Goal: Use online tool/utility: Utilize a website feature to perform a specific function

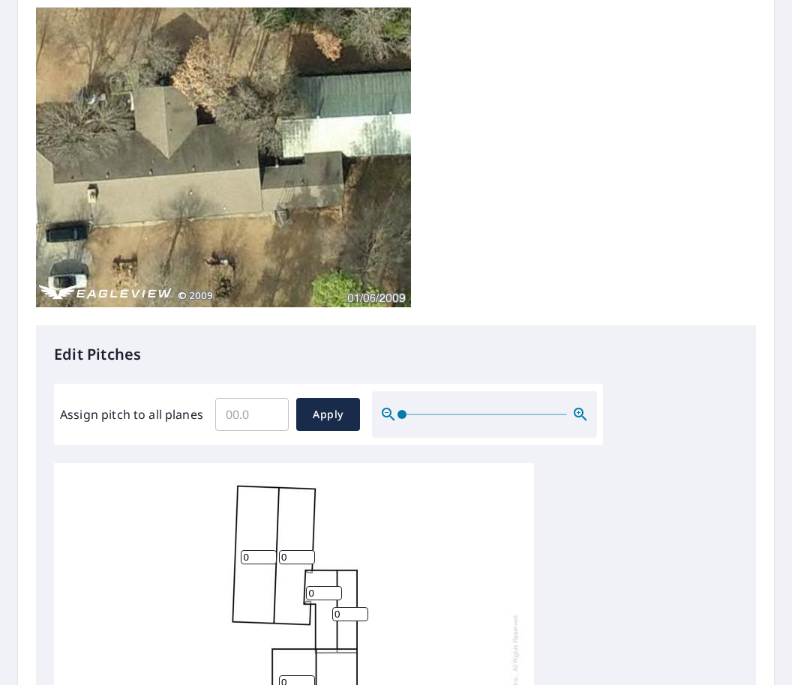
scroll to position [312, 0]
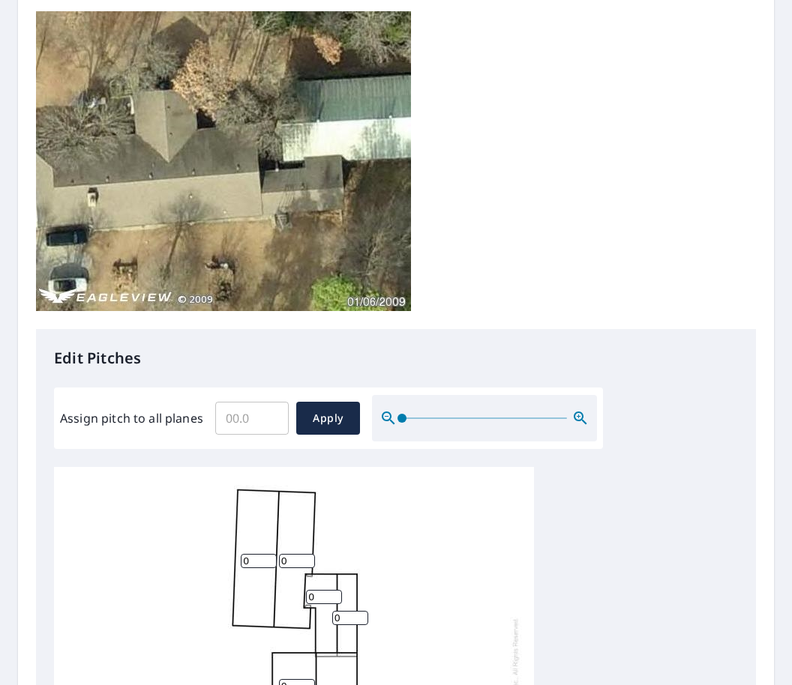
click at [252, 397] on input "Assign pitch to all planes" at bounding box center [251, 418] width 73 height 42
type input "6"
click at [325, 402] on button "Apply" at bounding box center [328, 418] width 64 height 33
type input "6"
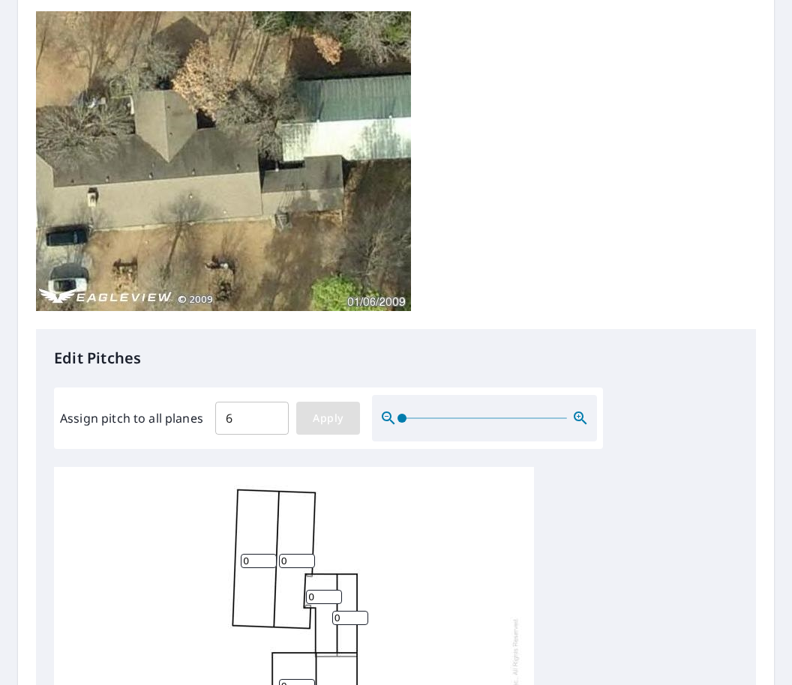
type input "6"
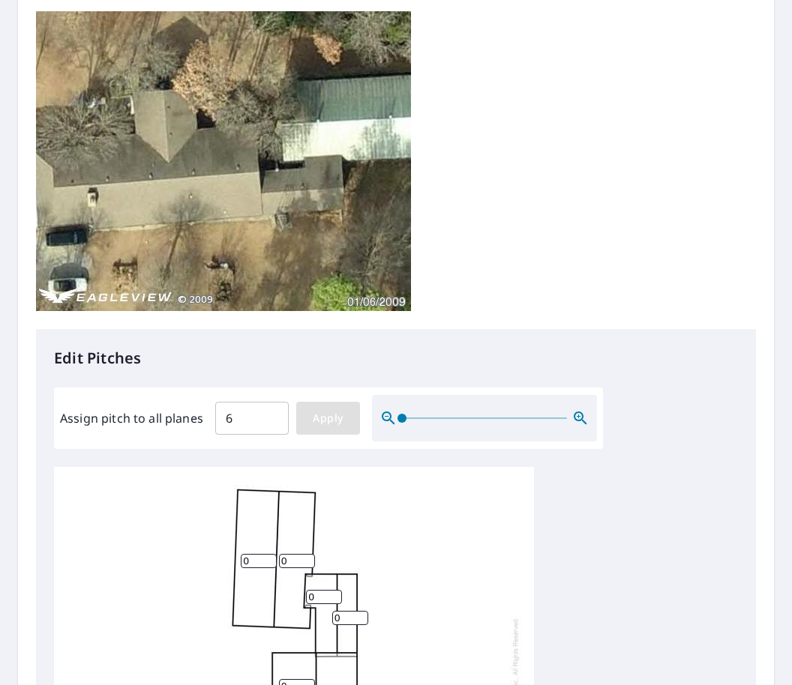
type input "6"
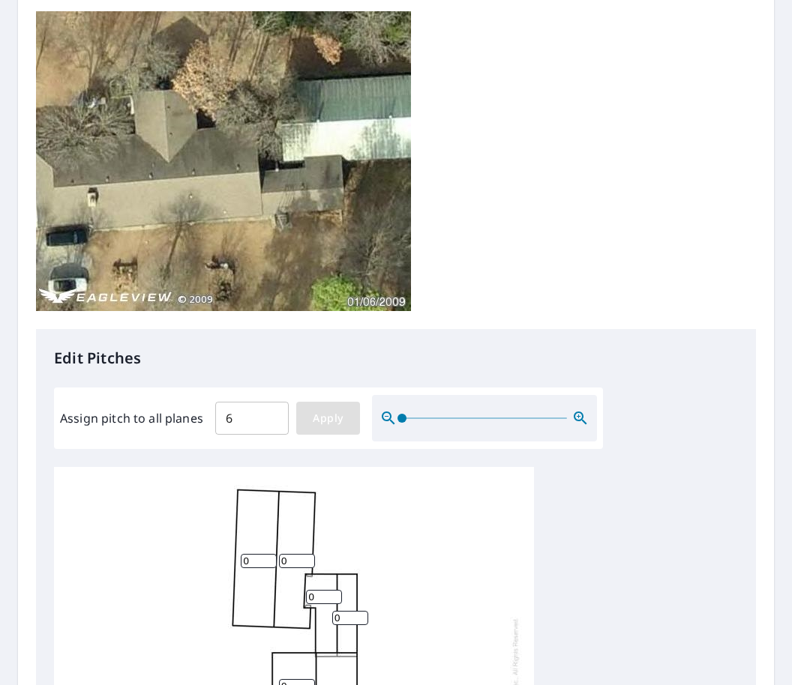
type input "6"
click at [323, 409] on span "Apply" at bounding box center [328, 418] width 40 height 19
click at [330, 409] on span "Apply" at bounding box center [328, 418] width 40 height 19
